Goal: Task Accomplishment & Management: Manage account settings

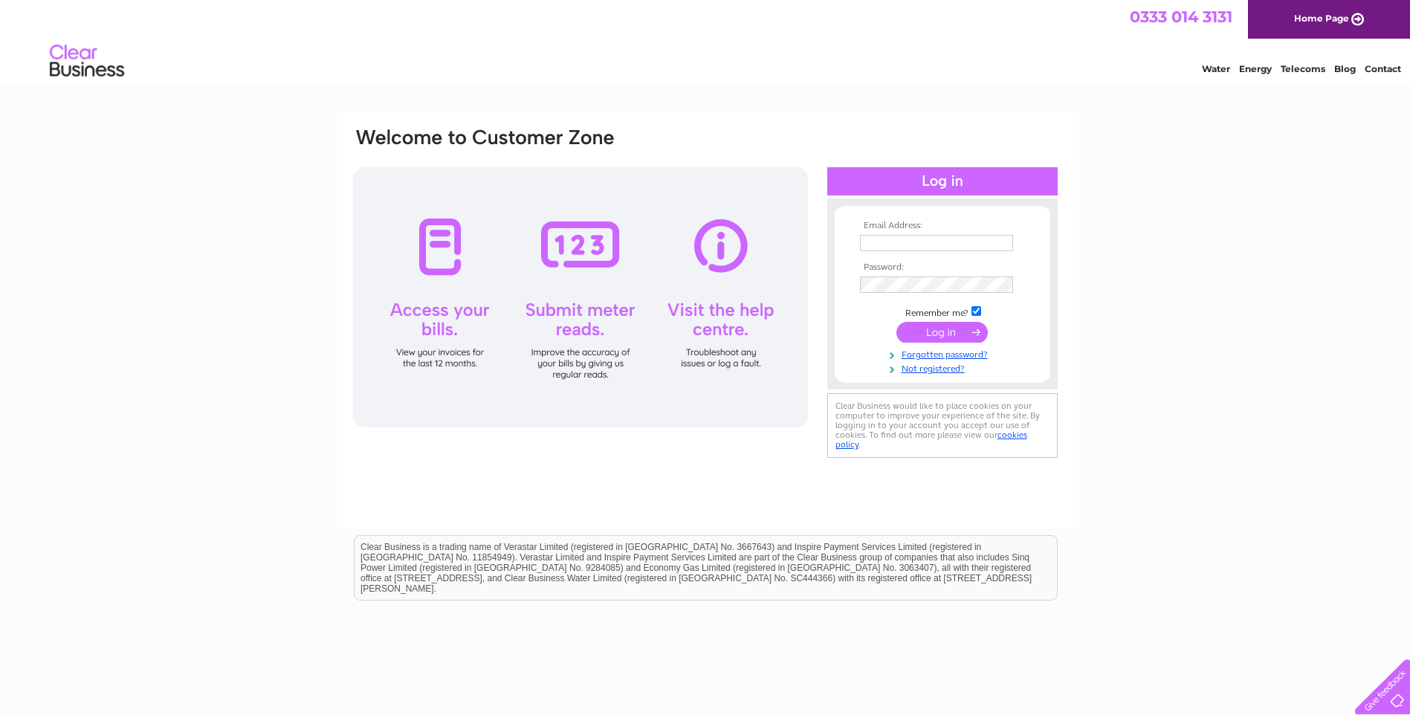
type input "rogers.nicola@googlemail.com"
click at [937, 335] on input "submit" at bounding box center [941, 332] width 91 height 21
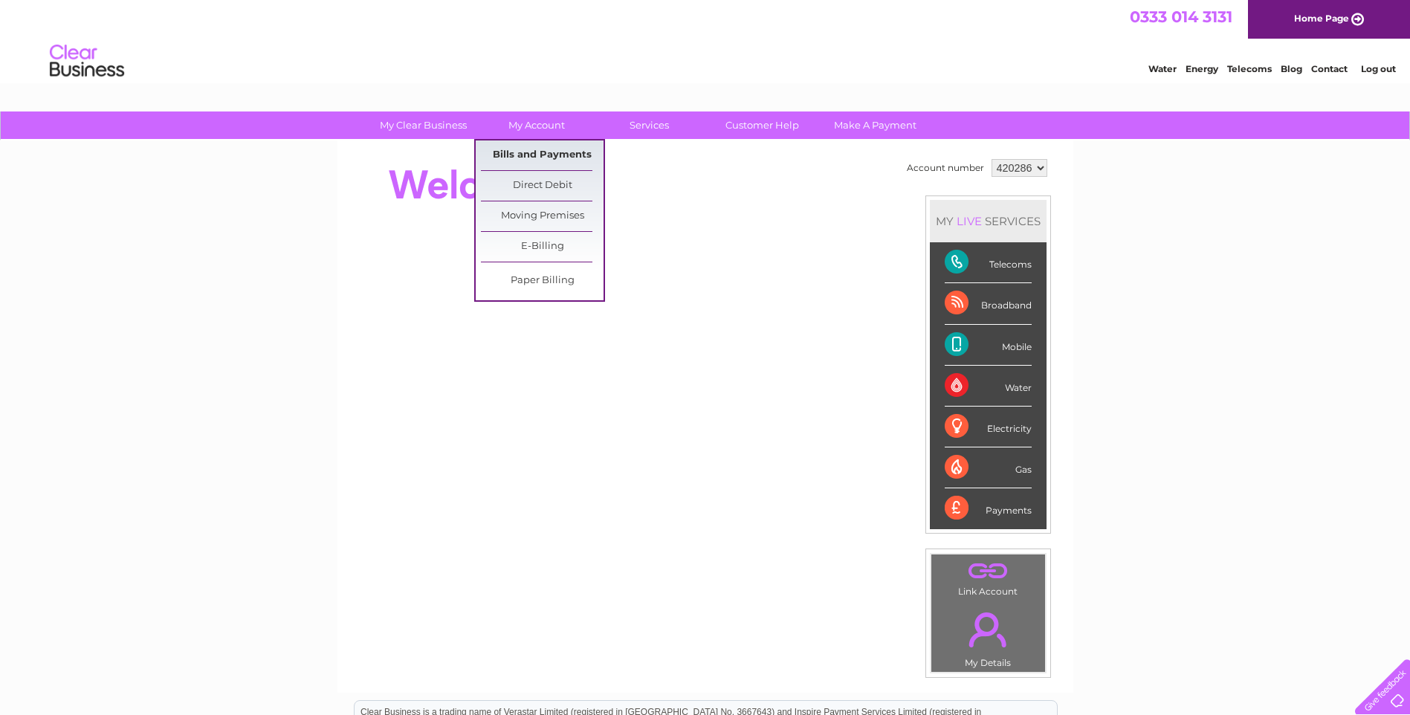
click at [535, 149] on link "Bills and Payments" at bounding box center [542, 155] width 123 height 30
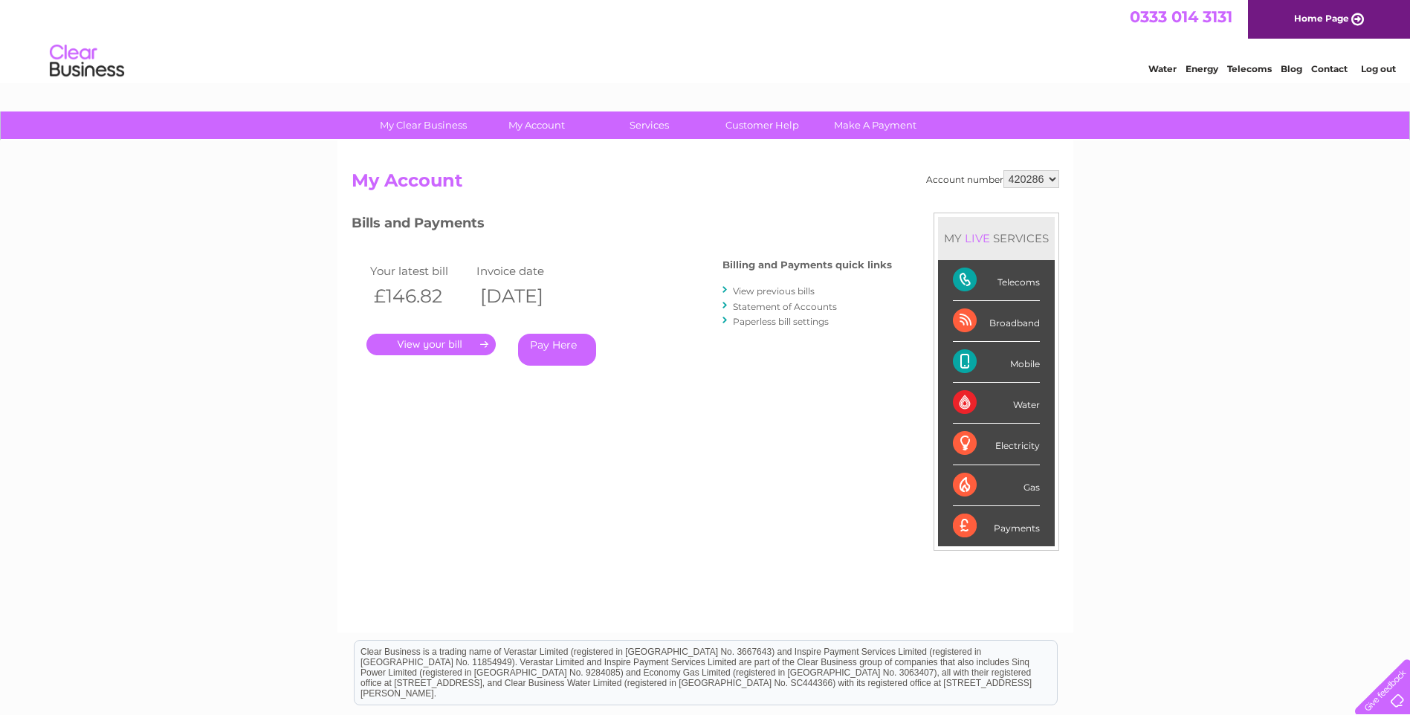
click at [442, 341] on link "." at bounding box center [430, 345] width 129 height 22
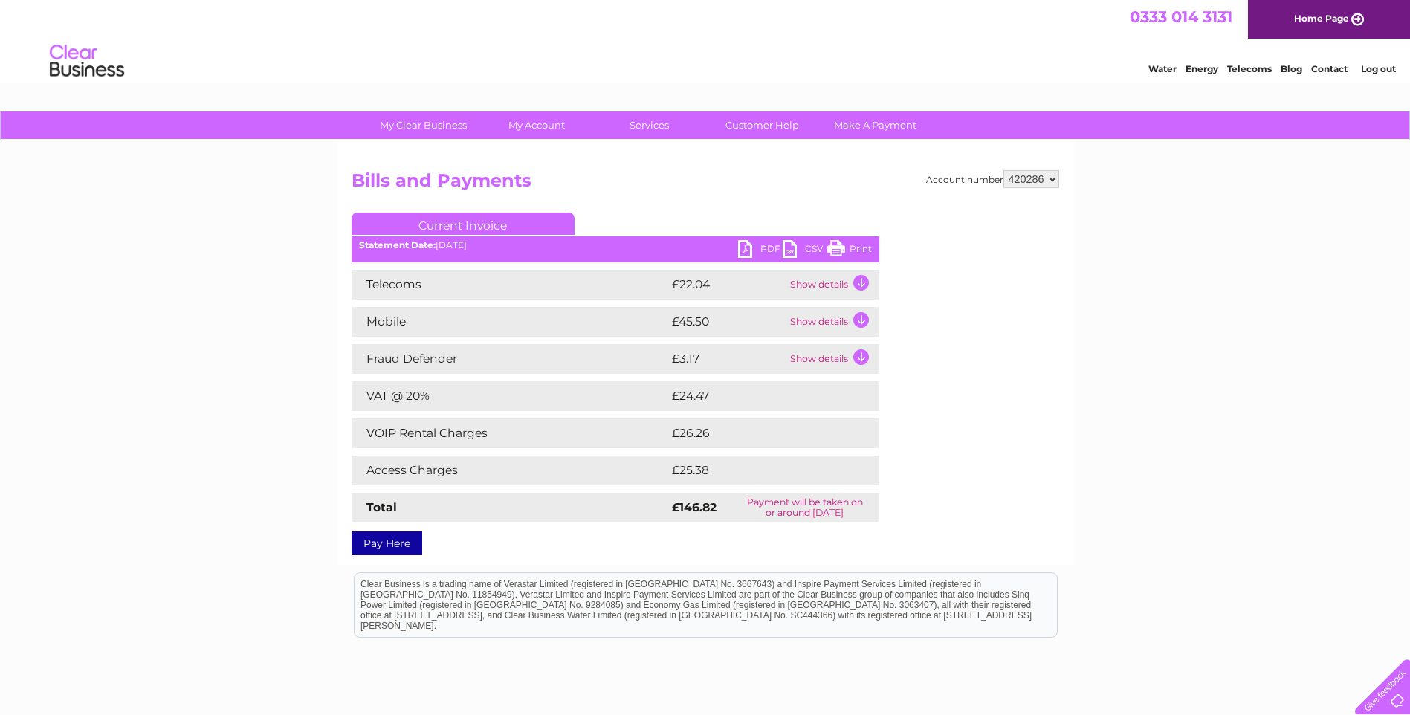
click at [834, 245] on link "Print" at bounding box center [849, 251] width 45 height 22
